Goal: Find specific page/section: Find specific page/section

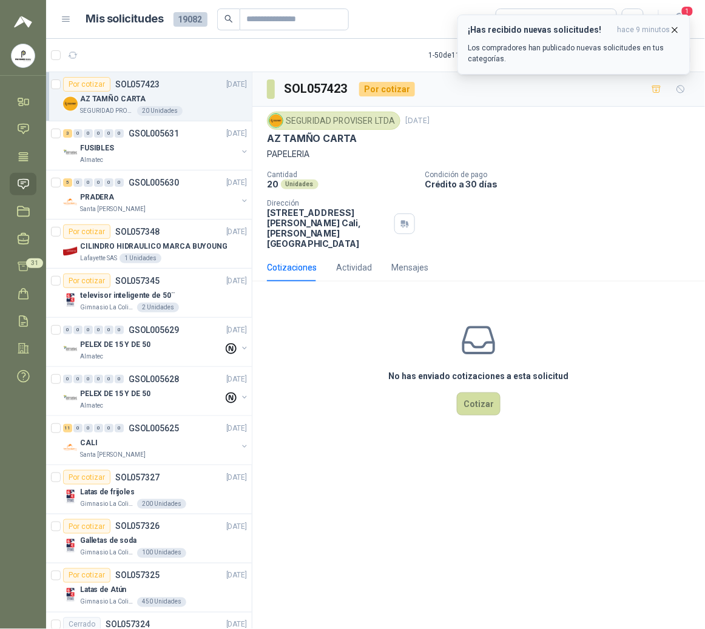
click at [575, 35] on div "¡Has recibido nuevas solicitudes! hace 9 minutos Los compradores han publicado …" at bounding box center [574, 44] width 212 height 39
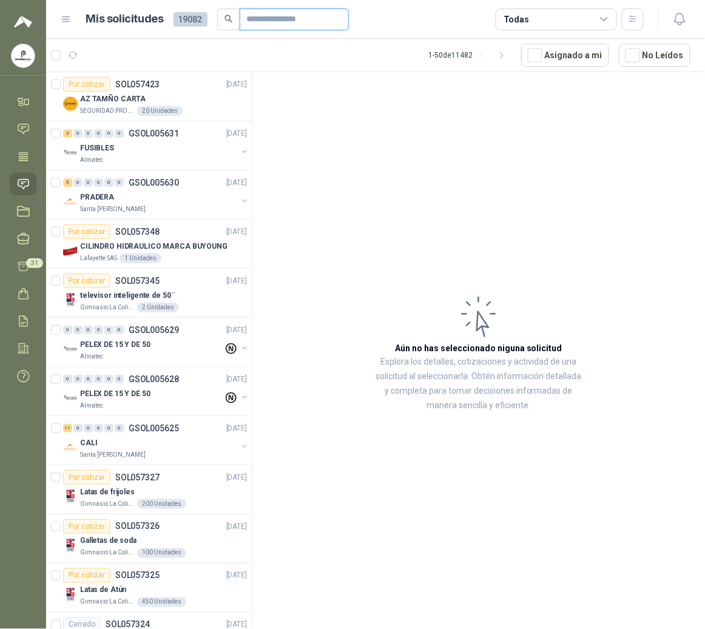
click at [273, 19] on input "text" at bounding box center [289, 19] width 85 height 21
type input "****"
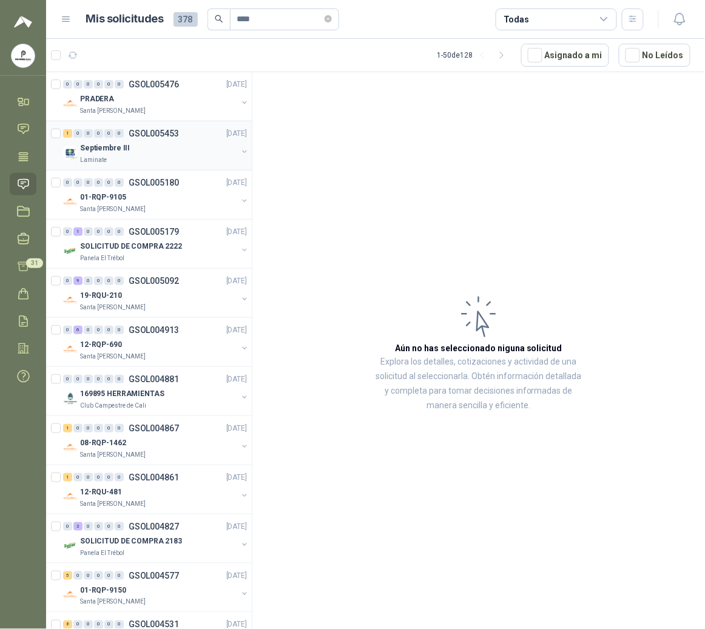
click at [132, 158] on div "Laminate" at bounding box center [158, 160] width 157 height 10
